Goal: Transaction & Acquisition: Purchase product/service

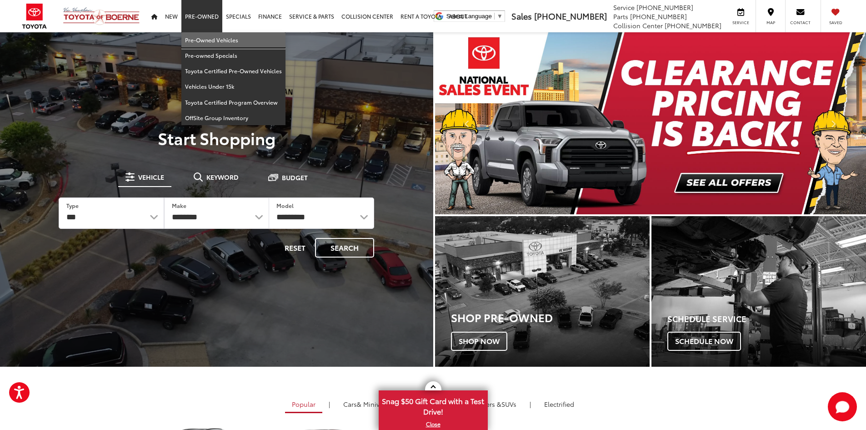
click at [209, 41] on link "Pre-Owned Vehicles" at bounding box center [233, 39] width 104 height 15
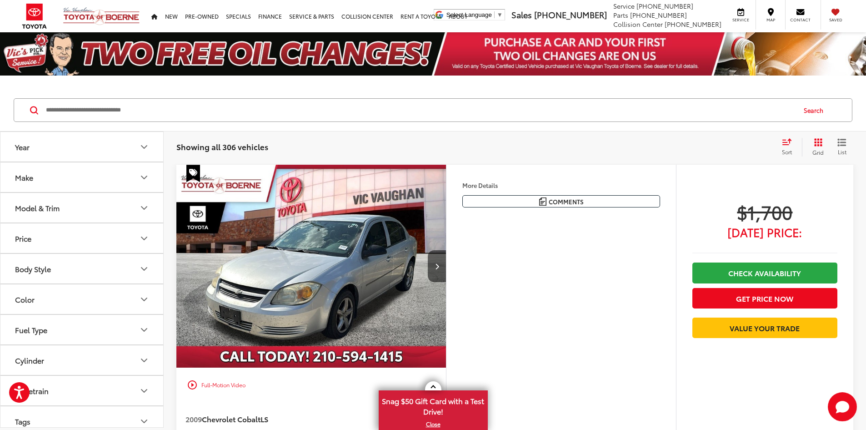
click at [245, 113] on input "Search by Make, Model, or Keyword" at bounding box center [420, 110] width 750 height 22
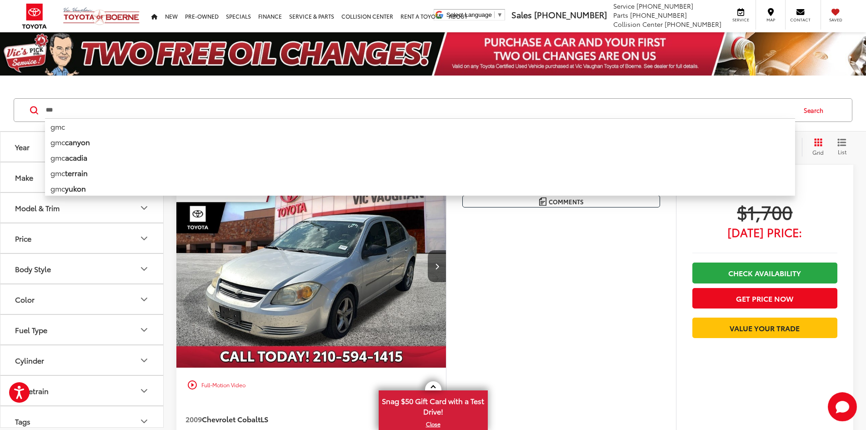
type input "***"
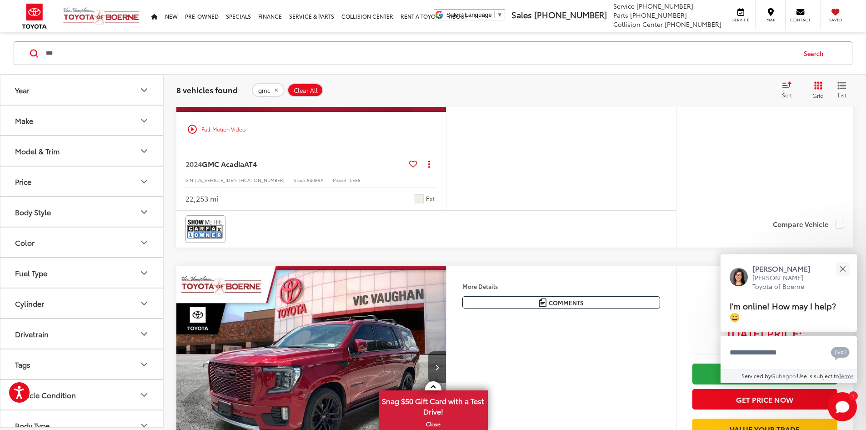
scroll to position [1321, 0]
